Goal: Transaction & Acquisition: Purchase product/service

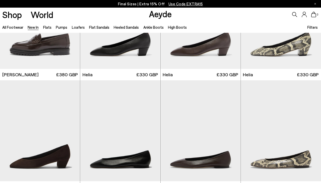
scroll to position [395, 0]
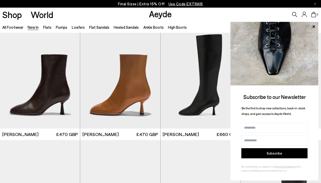
scroll to position [1238, 0]
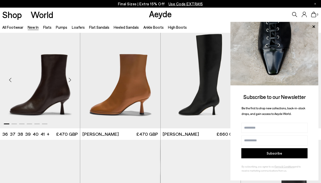
click at [70, 81] on div "Next slide" at bounding box center [69, 79] width 15 height 15
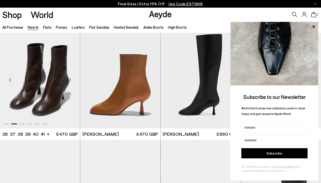
click at [70, 80] on div "Next slide" at bounding box center [69, 79] width 15 height 15
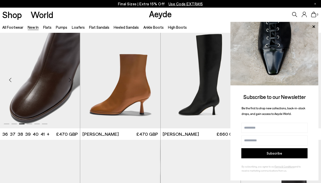
click at [70, 80] on div "Next slide" at bounding box center [69, 79] width 15 height 15
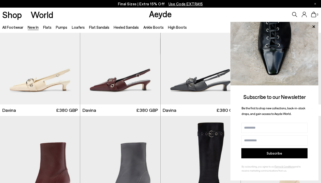
scroll to position [1380, 0]
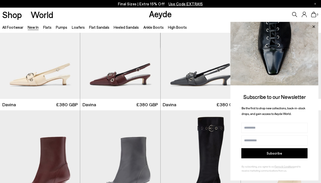
click at [314, 27] on icon at bounding box center [314, 26] width 3 height 3
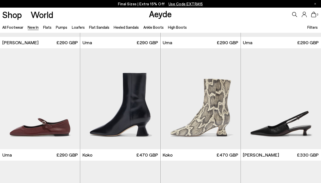
scroll to position [2115, 0]
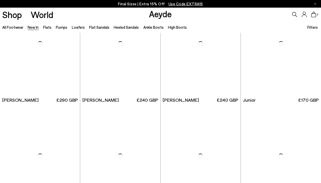
scroll to position [2745, 0]
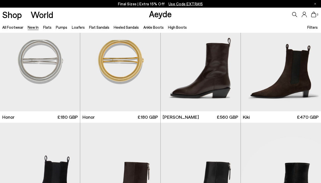
scroll to position [3157, 0]
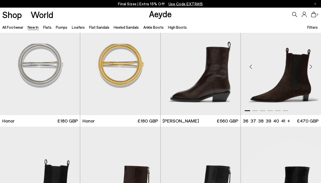
click at [311, 70] on div "Next slide" at bounding box center [310, 66] width 15 height 15
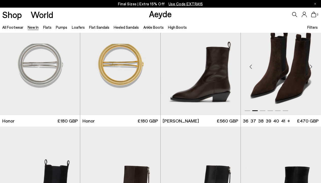
click at [311, 70] on div "Next slide" at bounding box center [310, 66] width 15 height 15
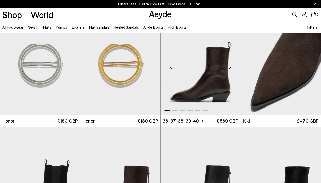
click at [231, 69] on div "Next slide" at bounding box center [230, 66] width 15 height 15
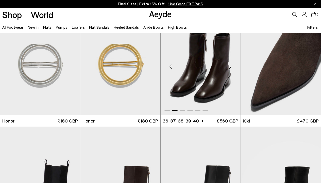
click at [230, 69] on div "Next slide" at bounding box center [230, 66] width 15 height 15
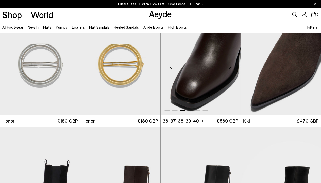
click at [230, 70] on div "Next slide" at bounding box center [230, 66] width 15 height 15
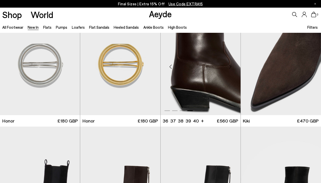
click at [231, 70] on div "Next slide" at bounding box center [230, 66] width 15 height 15
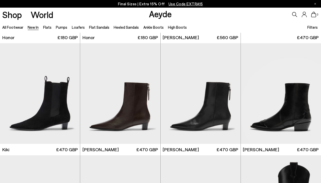
scroll to position [3243, 0]
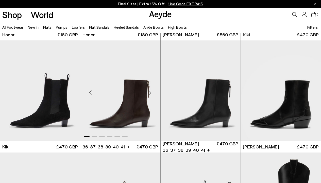
click at [150, 97] on div "Next slide" at bounding box center [150, 92] width 15 height 15
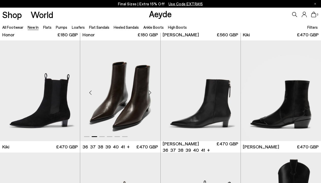
click at [150, 97] on div "Next slide" at bounding box center [150, 92] width 15 height 15
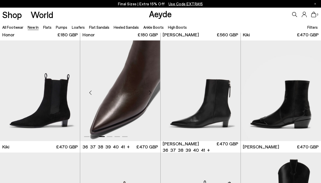
click at [151, 93] on div "Next slide" at bounding box center [150, 92] width 15 height 15
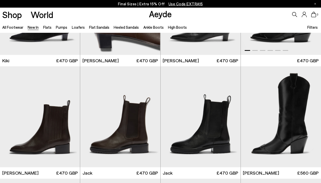
scroll to position [3352, 0]
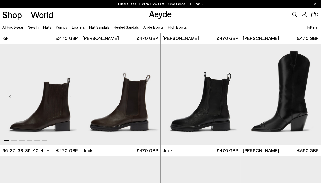
click at [70, 99] on div "Next slide" at bounding box center [69, 96] width 15 height 15
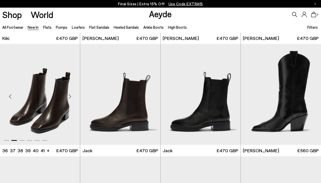
click at [70, 99] on div "Next slide" at bounding box center [69, 96] width 15 height 15
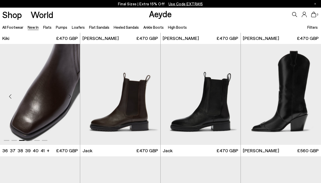
click at [69, 98] on div "Next slide" at bounding box center [69, 96] width 15 height 15
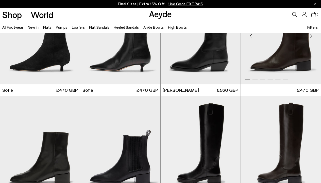
scroll to position [3491, 0]
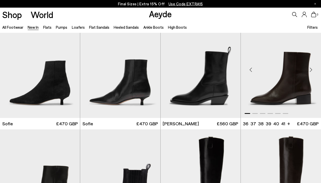
click at [311, 73] on div "Next slide" at bounding box center [310, 69] width 15 height 15
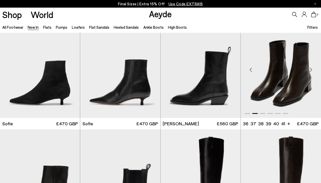
click at [311, 73] on div "Next slide" at bounding box center [310, 69] width 15 height 15
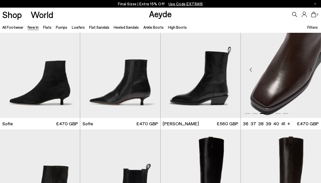
click at [311, 72] on div "Next slide" at bounding box center [310, 69] width 15 height 15
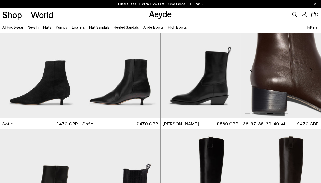
click at [310, 73] on div "Next slide" at bounding box center [310, 69] width 15 height 15
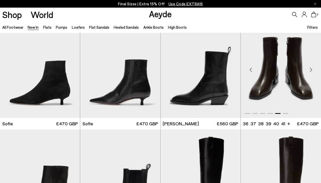
click at [310, 73] on div "Next slide" at bounding box center [310, 69] width 15 height 15
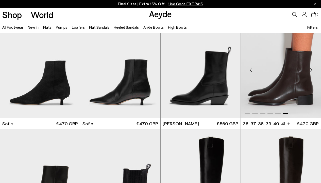
click at [291, 81] on img "6 / 6" at bounding box center [281, 67] width 80 height 101
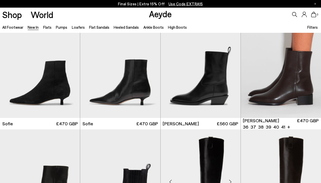
scroll to position [3624, 0]
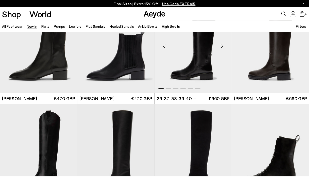
click at [230, 50] on div "Next slide" at bounding box center [230, 48] width 15 height 15
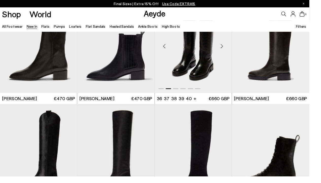
click at [230, 50] on div "Next slide" at bounding box center [230, 48] width 15 height 15
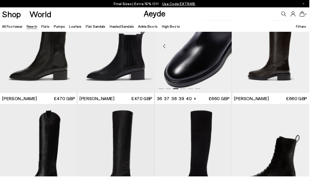
click at [230, 50] on div "Next slide" at bounding box center [230, 48] width 15 height 15
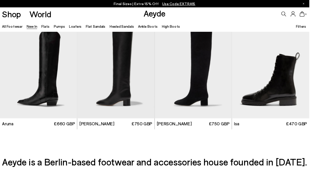
scroll to position [3711, 0]
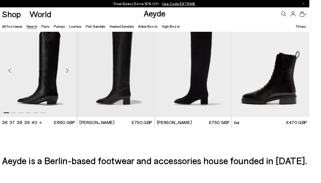
click at [70, 77] on div "Next slide" at bounding box center [69, 73] width 15 height 15
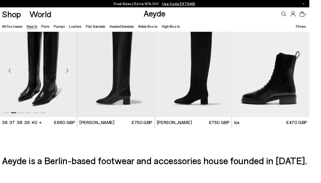
click at [70, 77] on div "Next slide" at bounding box center [69, 73] width 15 height 15
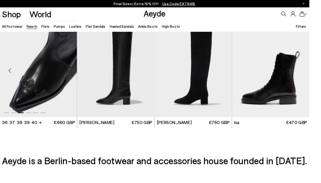
click at [70, 75] on div "Next slide" at bounding box center [69, 73] width 15 height 15
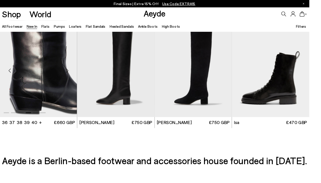
click at [70, 75] on div "Next slide" at bounding box center [69, 73] width 15 height 15
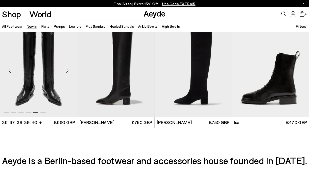
click at [42, 82] on img "5 / 6" at bounding box center [40, 71] width 80 height 101
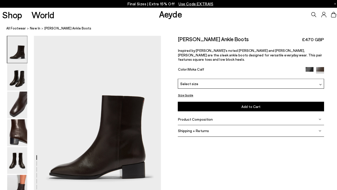
click at [259, 79] on div "Select size" at bounding box center [248, 83] width 144 height 10
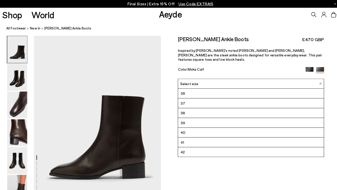
click at [203, 109] on li "38" at bounding box center [248, 112] width 144 height 10
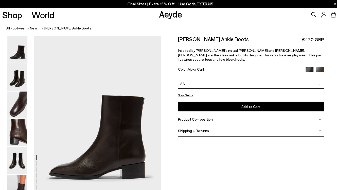
click at [228, 102] on button "Add to Cart Select a Size First" at bounding box center [248, 105] width 144 height 9
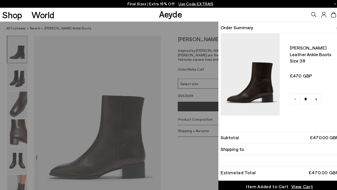
click at [333, 27] on img at bounding box center [334, 28] width 3 height 2
